Goal: Find specific page/section: Find specific page/section

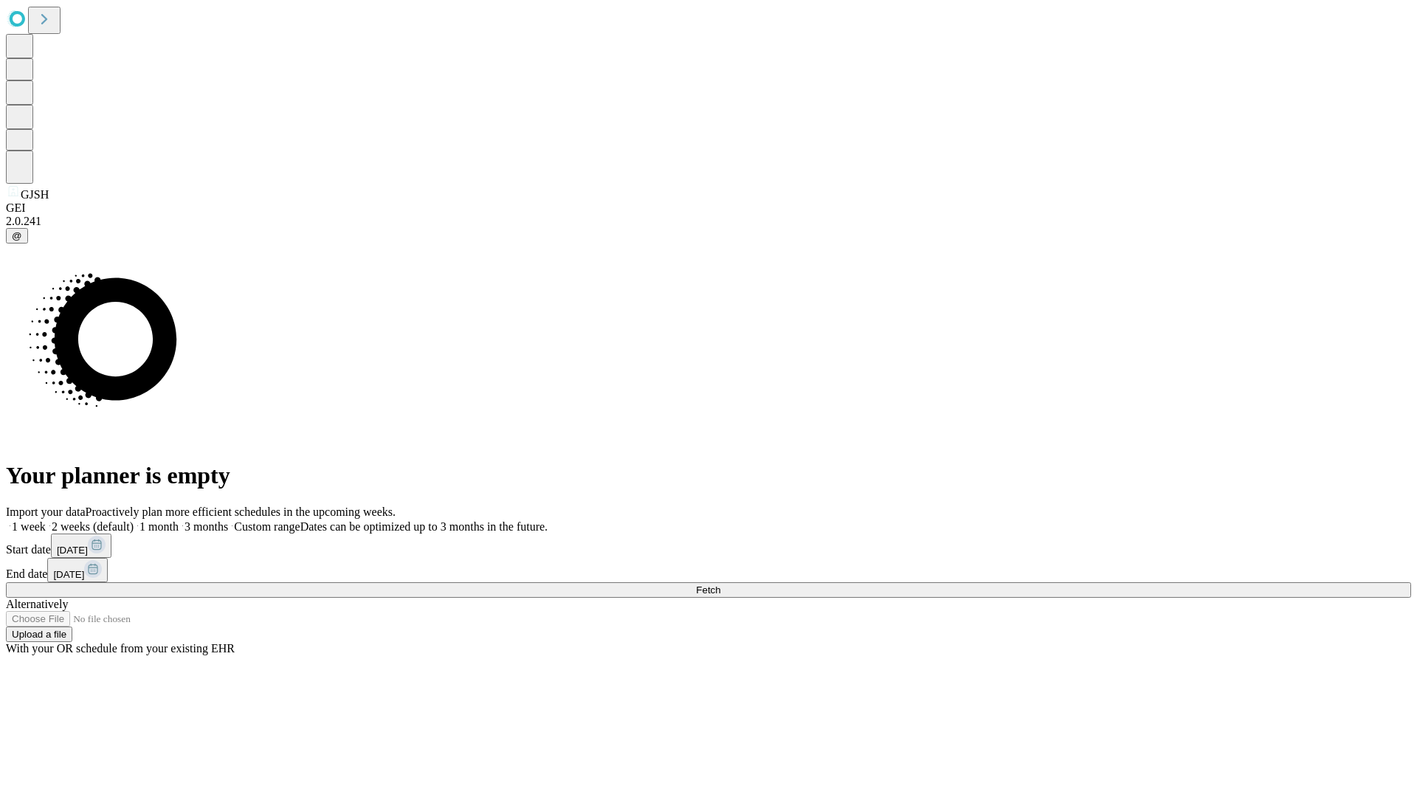
click at [720, 585] on span "Fetch" at bounding box center [708, 590] width 24 height 11
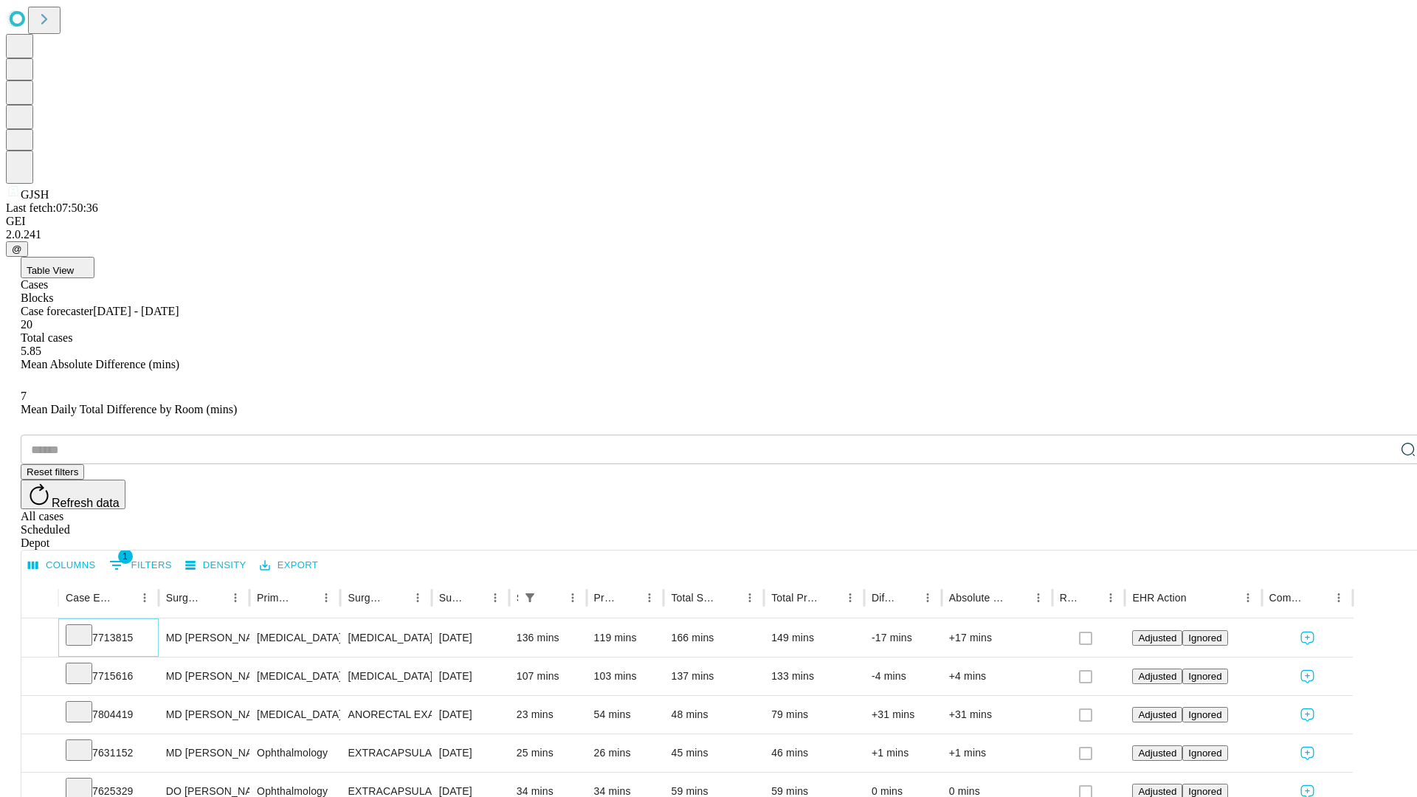
click at [86, 627] on icon at bounding box center [79, 634] width 15 height 15
